Goal: Navigation & Orientation: Find specific page/section

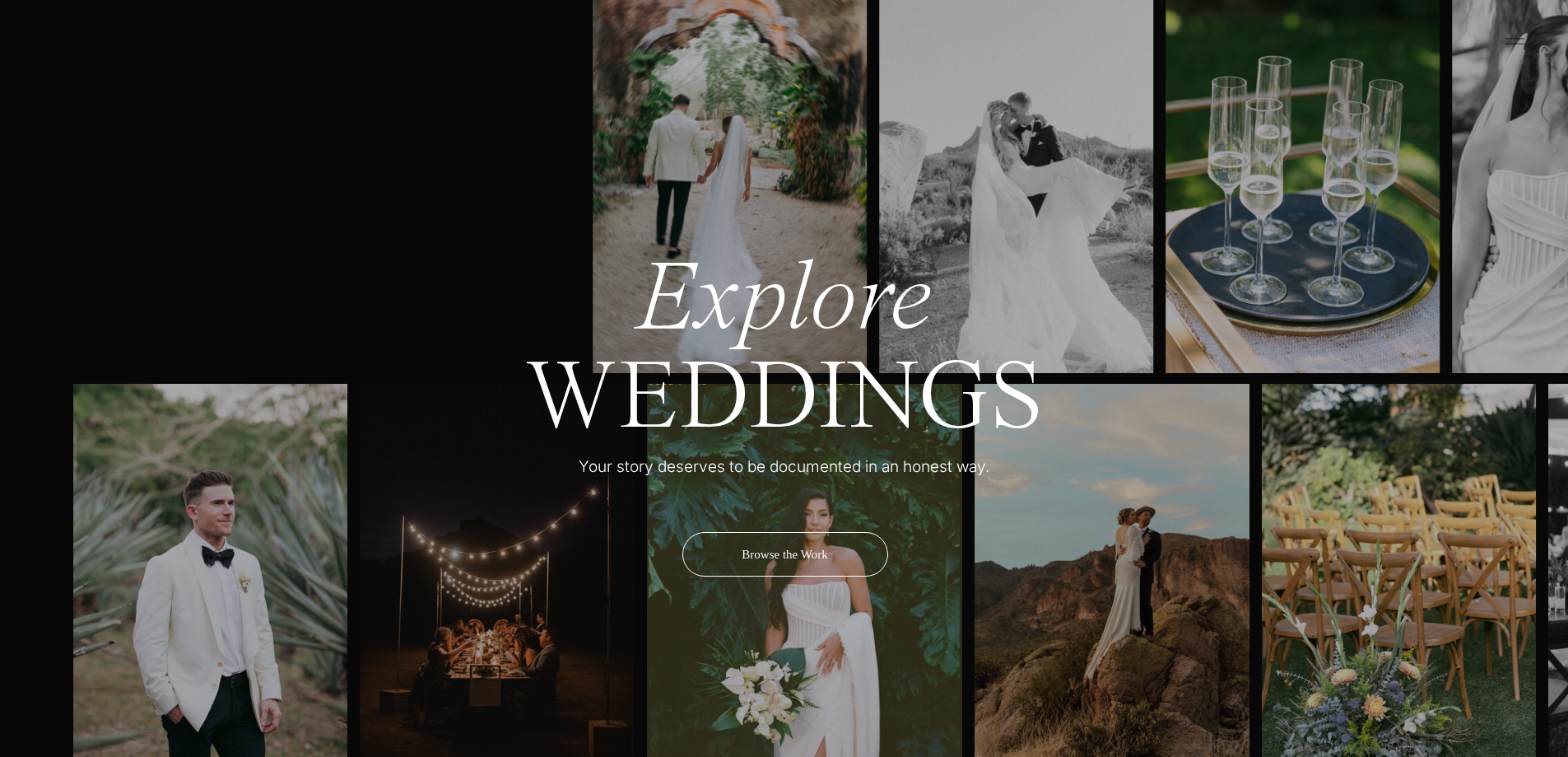
scroll to position [5271, 0]
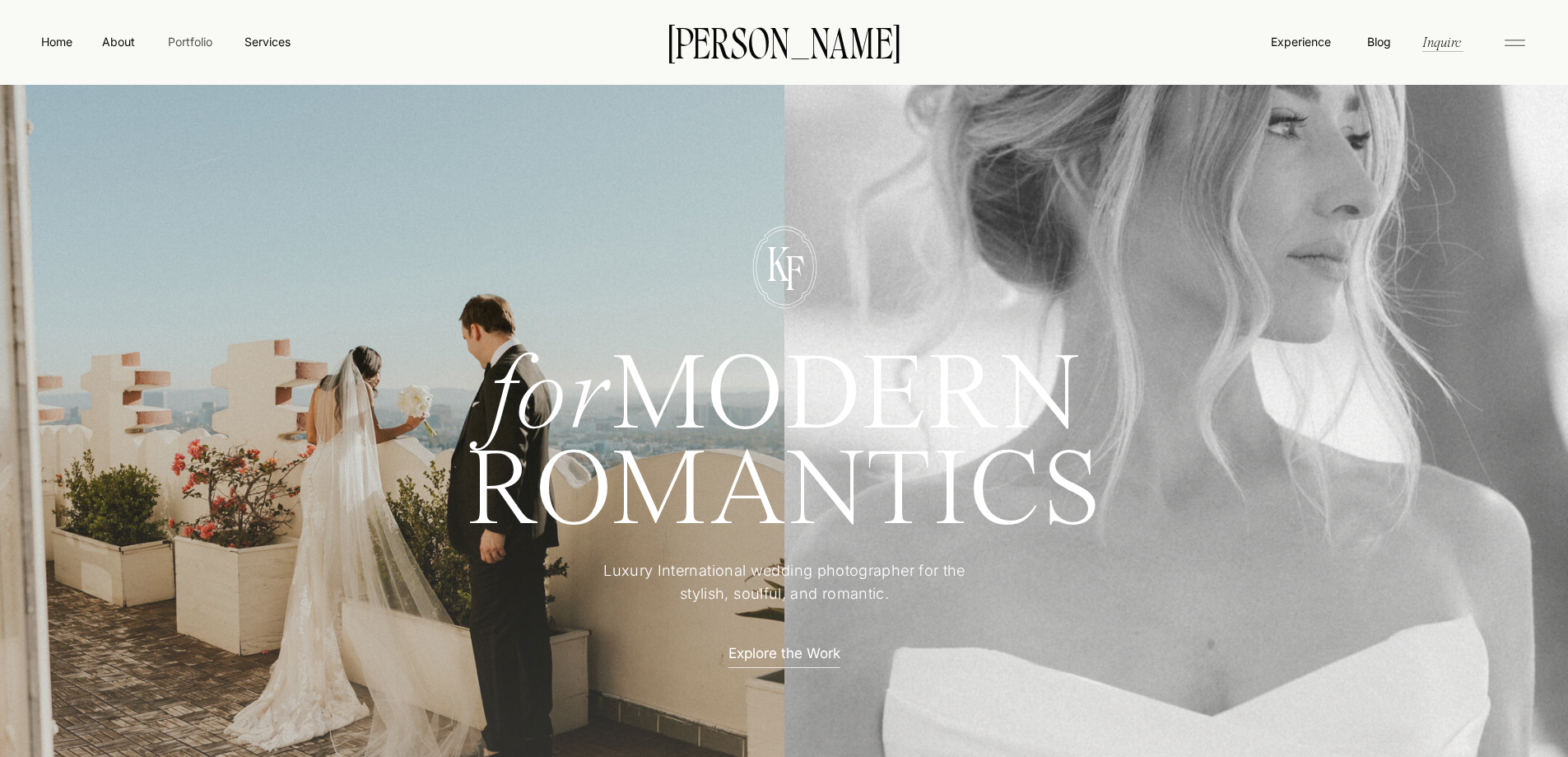
click at [173, 47] on nav "Portfolio" at bounding box center [189, 41] width 59 height 17
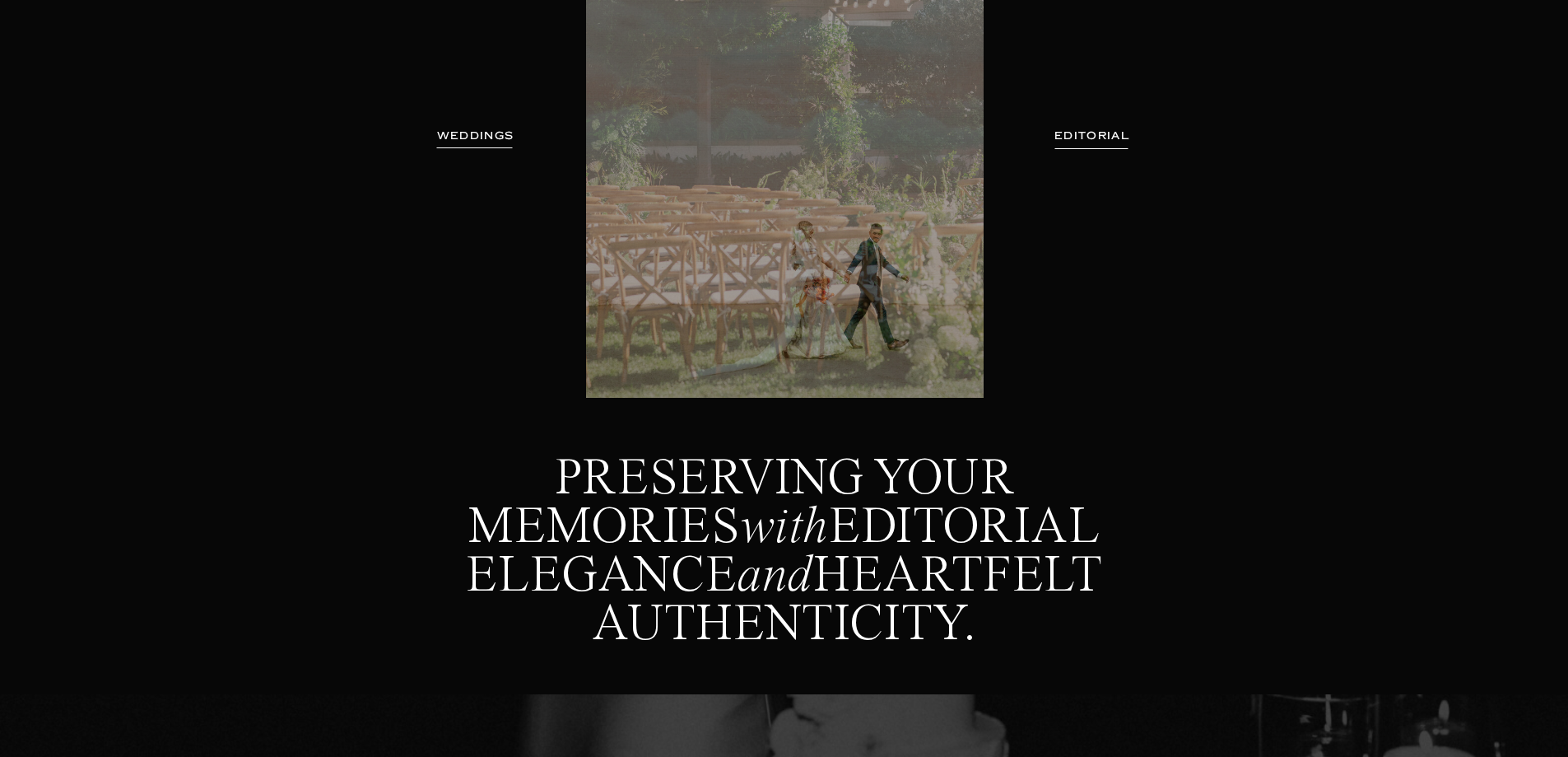
click at [485, 129] on h3 "WEDDINGS" at bounding box center [476, 136] width 104 height 16
